Goal: Task Accomplishment & Management: Use online tool/utility

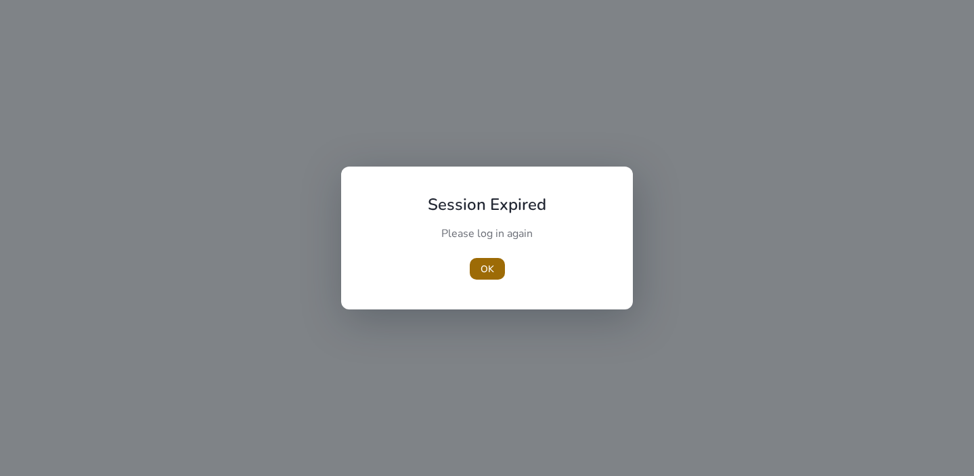
click at [484, 275] on span "OK" at bounding box center [487, 269] width 14 height 14
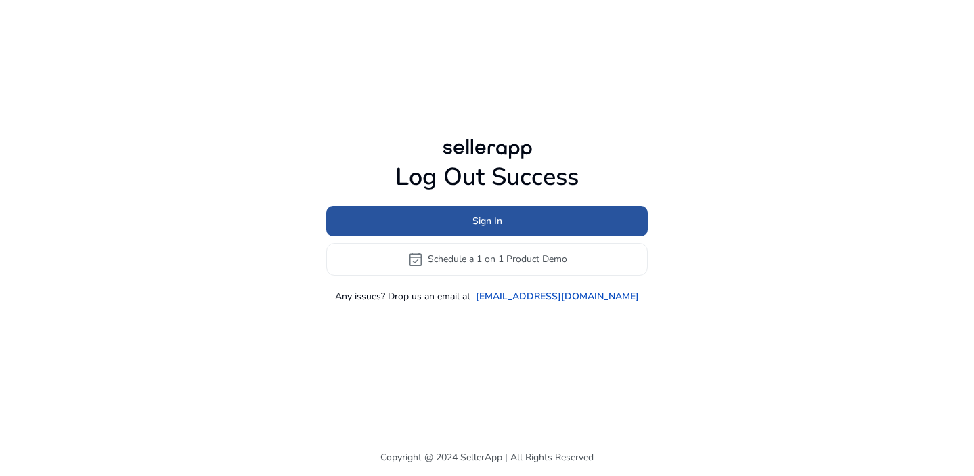
click at [474, 223] on span "Sign In" at bounding box center [487, 221] width 30 height 14
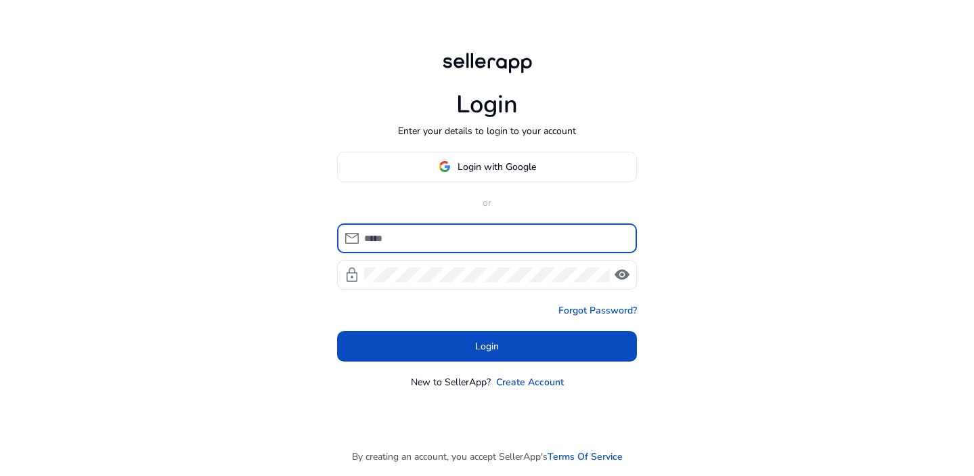
type input "**********"
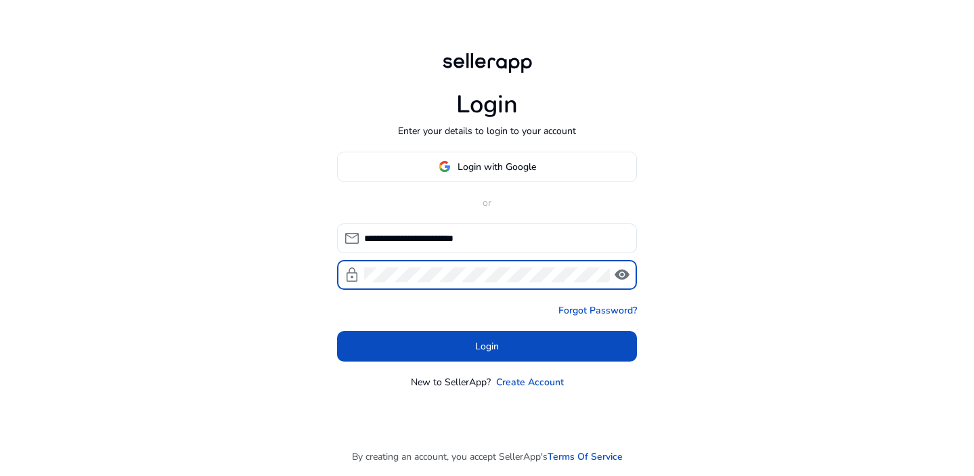
click at [486, 346] on button "Login" at bounding box center [487, 346] width 300 height 30
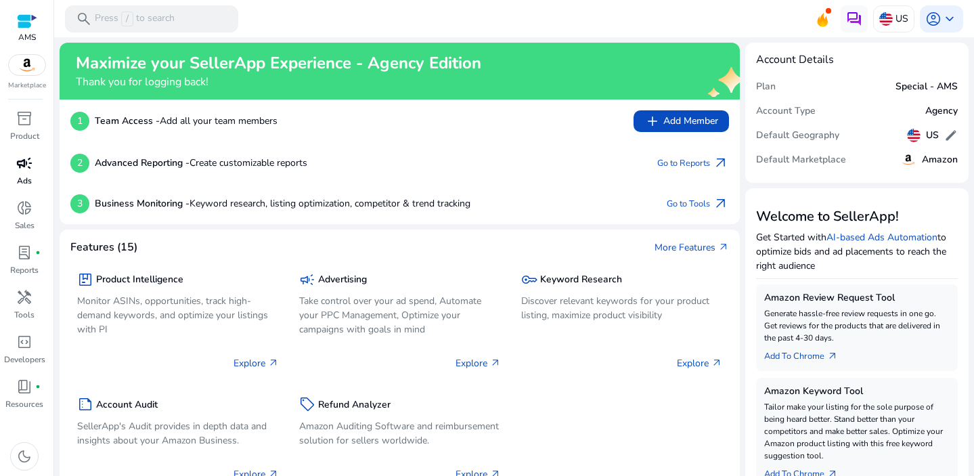
click at [18, 174] on link "campaign Ads" at bounding box center [24, 174] width 49 height 45
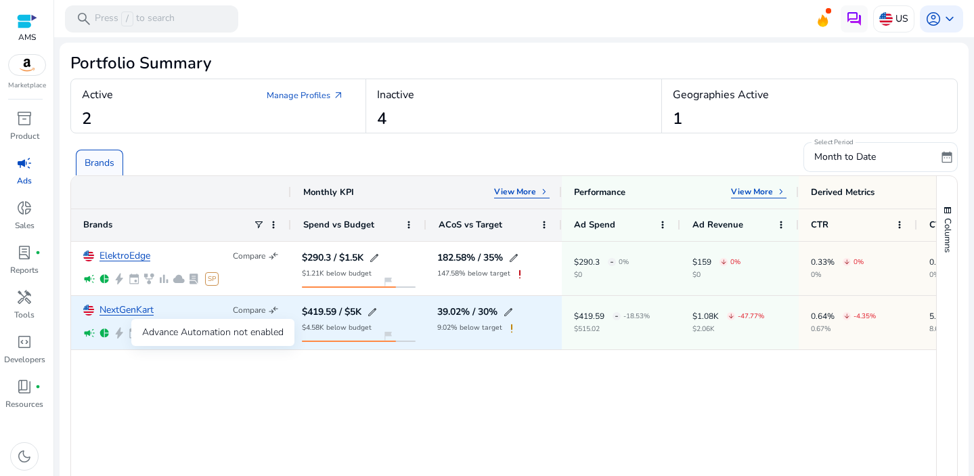
click at [120, 332] on span "bolt" at bounding box center [119, 333] width 12 height 12
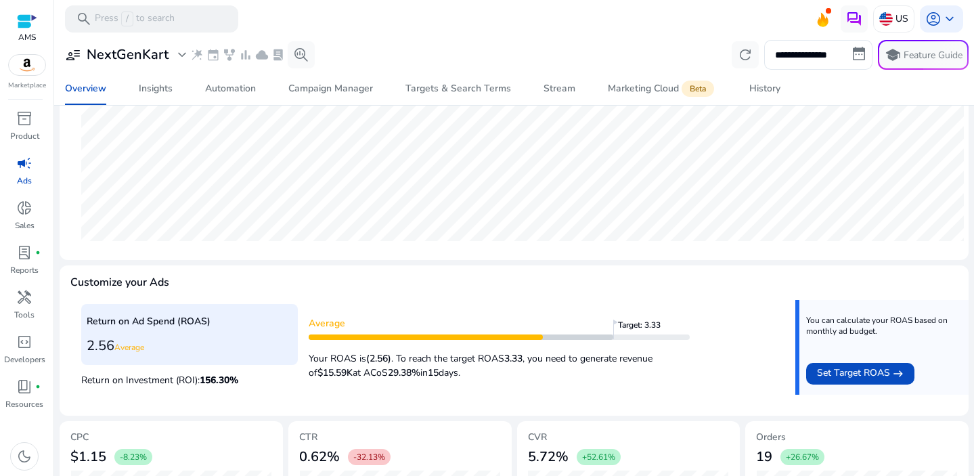
scroll to position [72, 0]
